Goal: Task Accomplishment & Management: Manage account settings

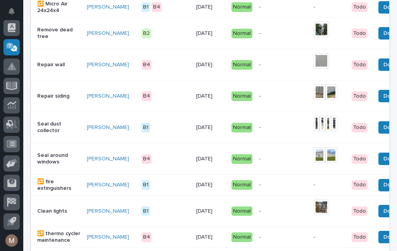
scroll to position [393, 0]
click at [53, 90] on div "Repair siding" at bounding box center [58, 96] width 43 height 13
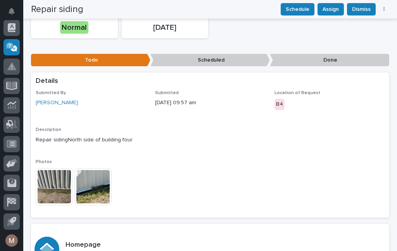
scroll to position [101, 0]
click at [67, 194] on img at bounding box center [54, 186] width 37 height 37
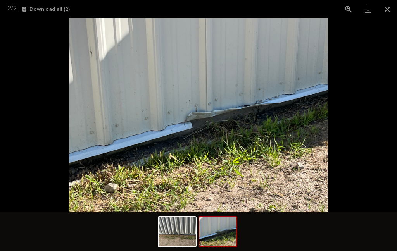
click at [233, 227] on img at bounding box center [217, 231] width 37 height 29
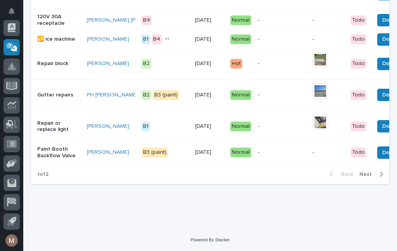
scroll to position [822, 0]
click at [369, 176] on span "Next" at bounding box center [367, 174] width 17 height 7
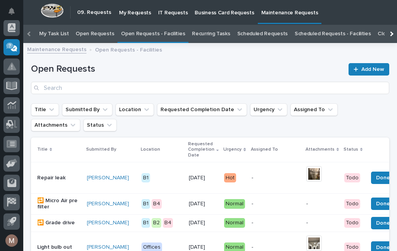
click at [46, 176] on div "Repair leak" at bounding box center [58, 178] width 43 height 13
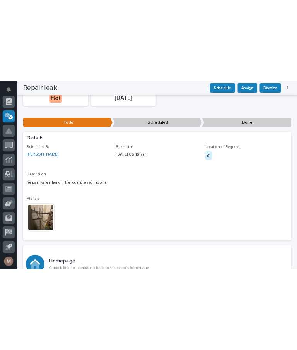
scroll to position [106, 0]
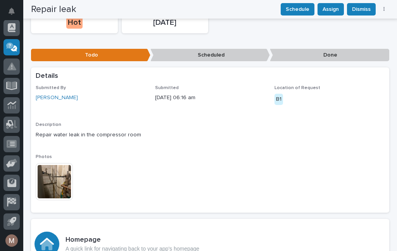
click at [58, 181] on img at bounding box center [54, 181] width 37 height 37
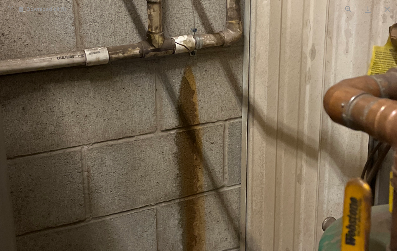
scroll to position [26, 0]
